Goal: Transaction & Acquisition: Purchase product/service

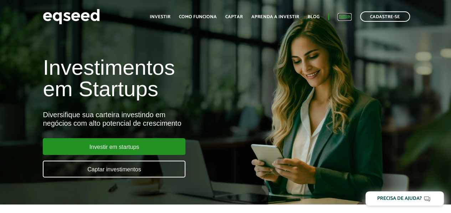
click at [343, 15] on link "Login" at bounding box center [345, 17] width 14 height 5
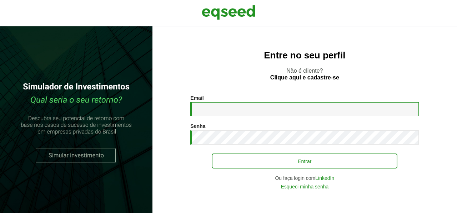
type input "**********"
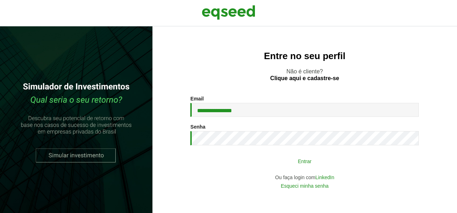
click at [305, 165] on button "Entrar" at bounding box center [305, 162] width 186 height 14
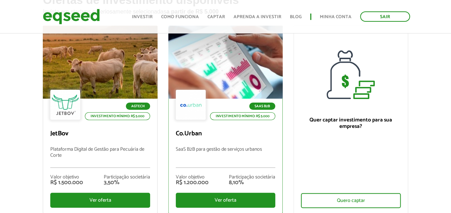
scroll to position [71, 0]
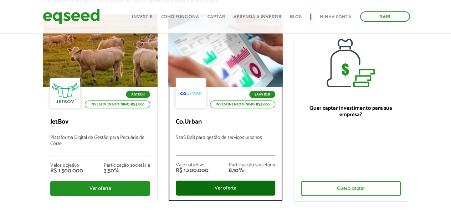
click at [233, 186] on div "Ver oferta" at bounding box center [226, 188] width 100 height 15
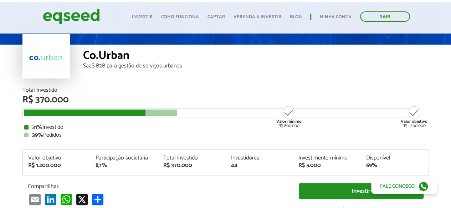
scroll to position [71, 0]
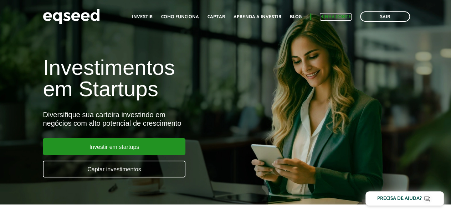
click at [329, 16] on link "Minha conta" at bounding box center [336, 17] width 32 height 5
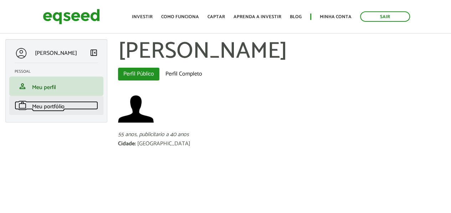
click at [37, 110] on span "Meu portfólio" at bounding box center [48, 107] width 32 height 10
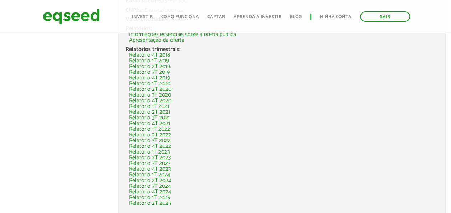
scroll to position [209, 0]
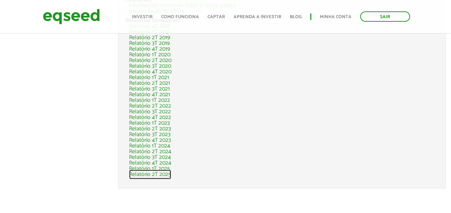
click at [166, 173] on link "Relatório 2T 2025" at bounding box center [150, 175] width 42 height 6
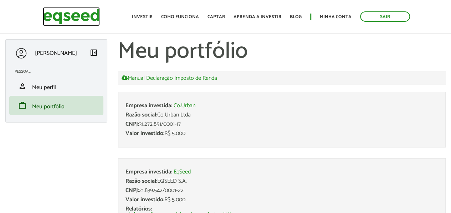
click at [70, 13] on img at bounding box center [71, 16] width 57 height 19
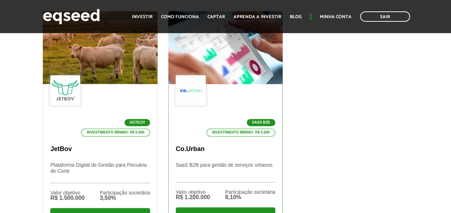
scroll to position [285, 0]
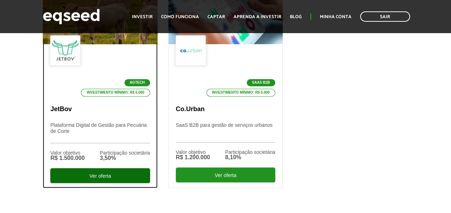
click at [90, 175] on div "Ver oferta" at bounding box center [100, 175] width 100 height 15
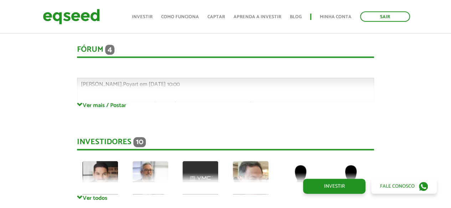
scroll to position [1921, 0]
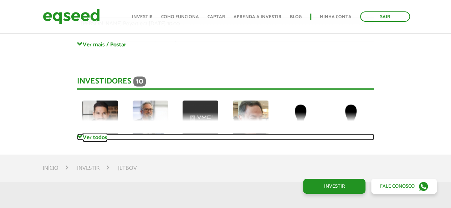
click at [90, 133] on link "Ver todos" at bounding box center [225, 136] width 297 height 7
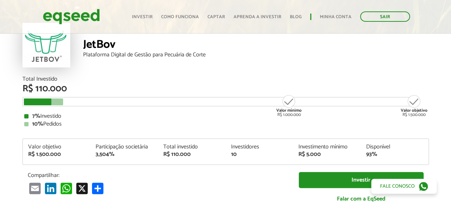
scroll to position [60, 0]
